Goal: Understand site structure: Understand site structure

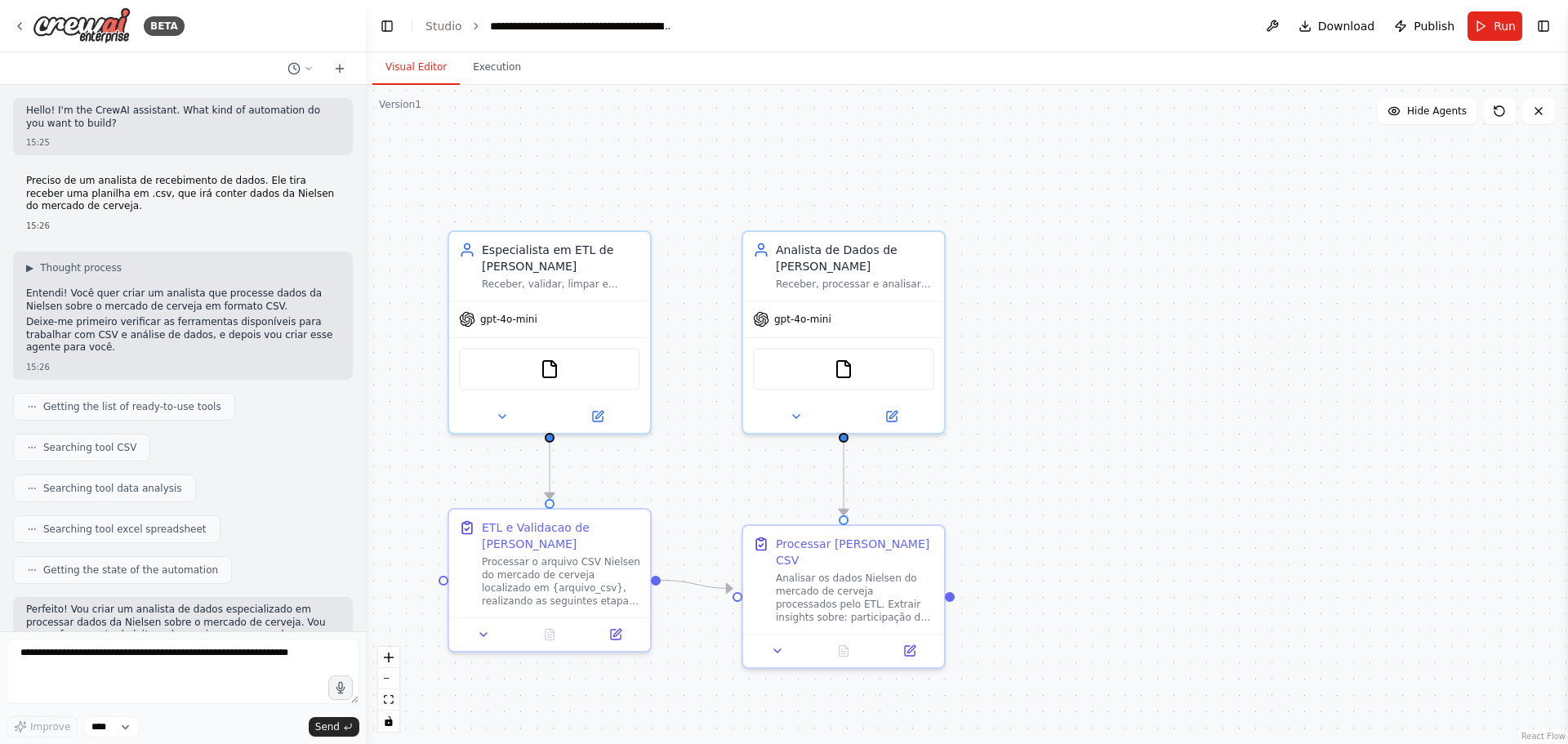
scroll to position [5937, 0]
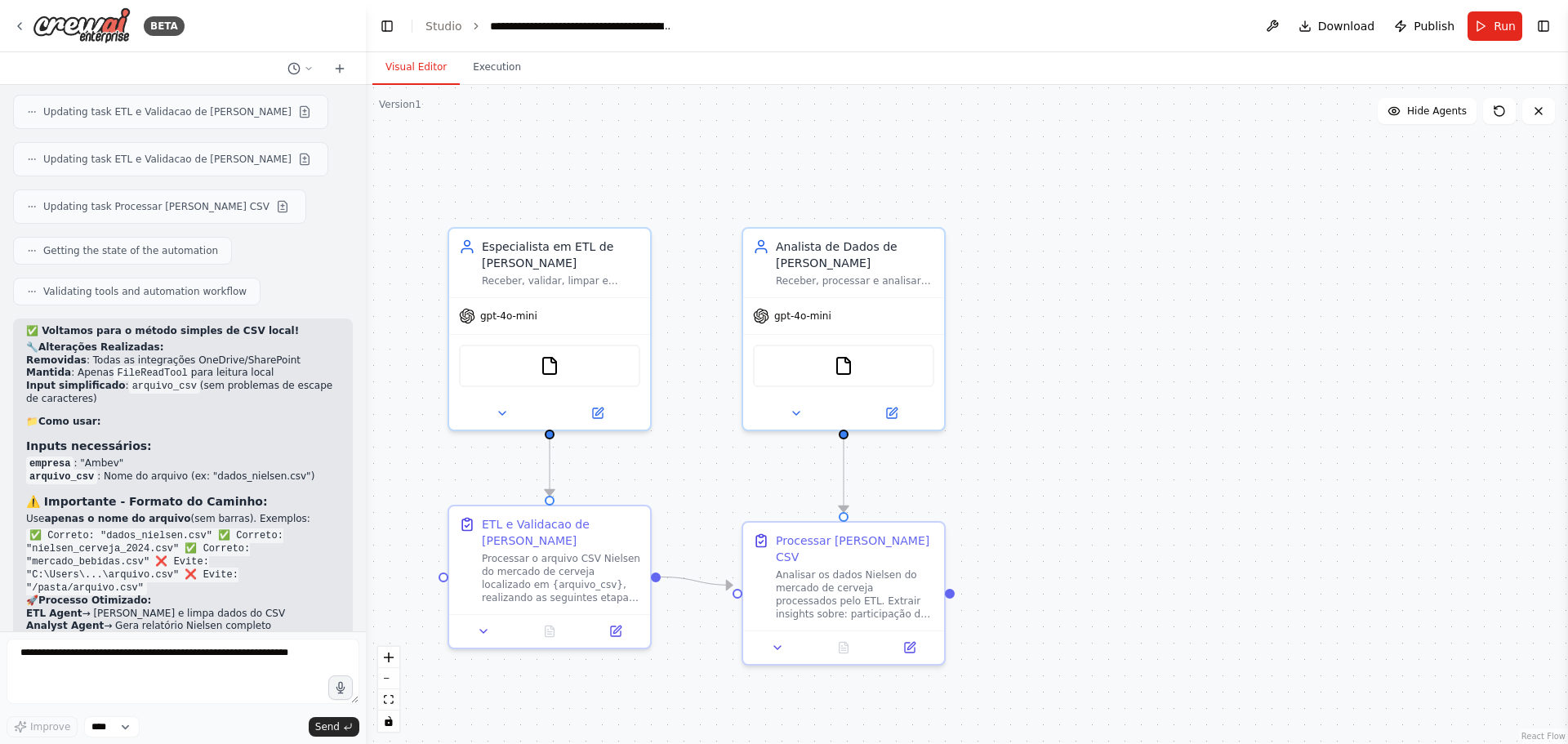
click at [1129, 367] on div ".deletable-edge-delete-btn { width: 20px; height: 20px; border: 0px solid #ffff…" at bounding box center [967, 415] width 1202 height 659
click at [29, 26] on div "BETA" at bounding box center [98, 25] width 172 height 37
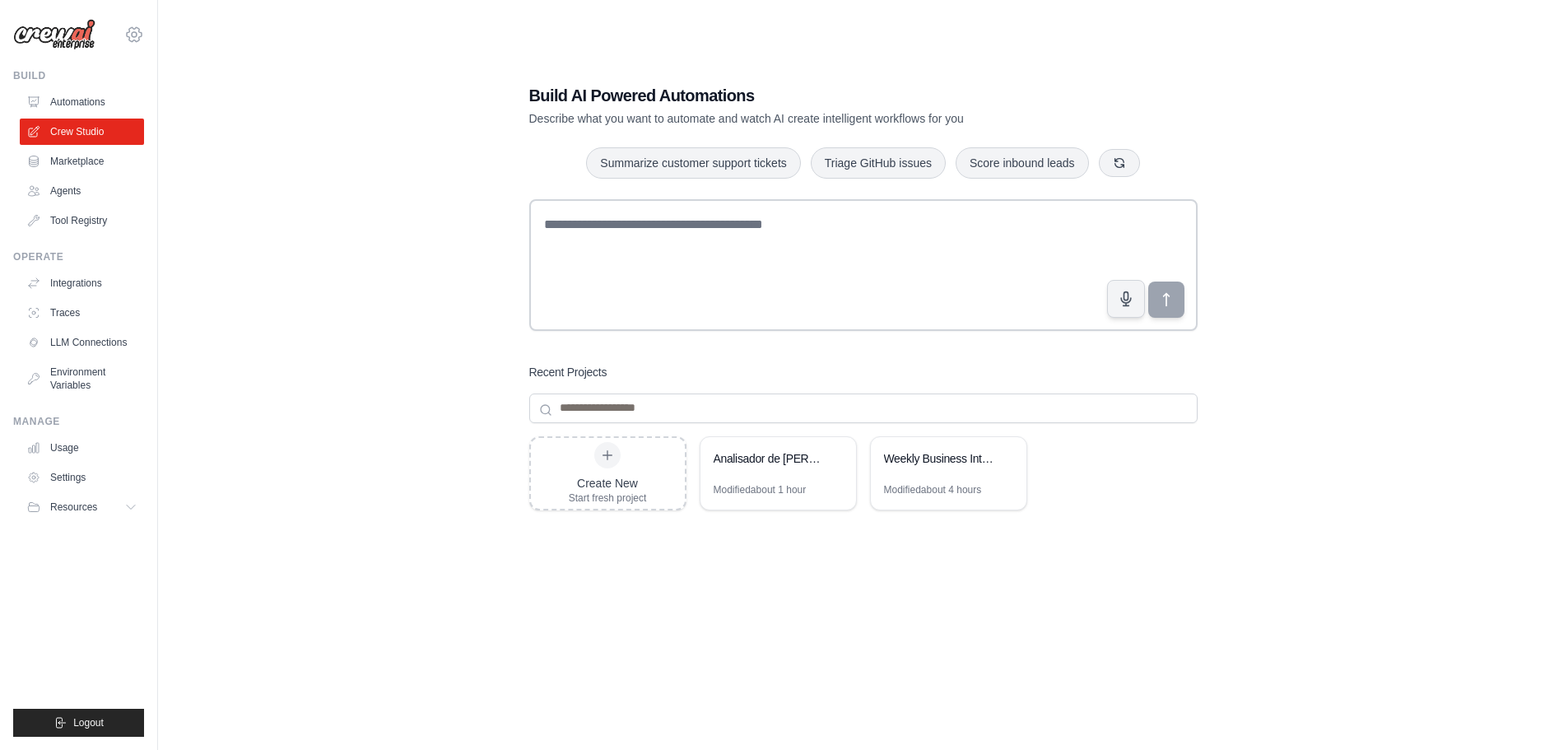
click at [134, 38] on icon at bounding box center [134, 35] width 20 height 20
click at [375, 164] on div "Build AI Powered Automations Describe what you want to automate and watch AI cr…" at bounding box center [863, 391] width 1358 height 750
click at [135, 37] on icon at bounding box center [134, 34] width 5 height 5
